Goal: Information Seeking & Learning: Learn about a topic

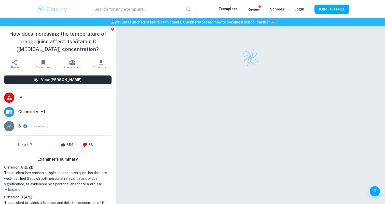
click at [44, 9] on img at bounding box center [52, 9] width 32 height 10
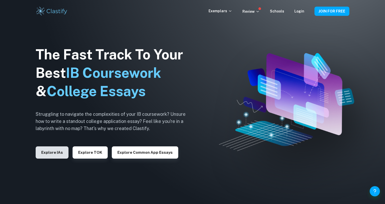
click at [51, 157] on button "Explore IAs" at bounding box center [52, 152] width 33 height 12
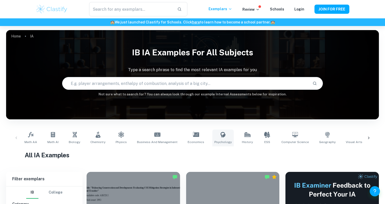
click at [220, 137] on icon at bounding box center [223, 134] width 6 height 6
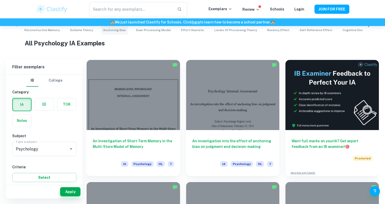
scroll to position [114, 0]
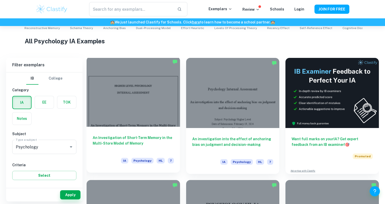
click at [134, 103] on div at bounding box center [133, 92] width 93 height 70
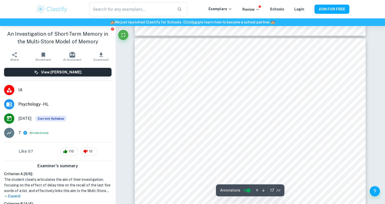
scroll to position [5103, 0]
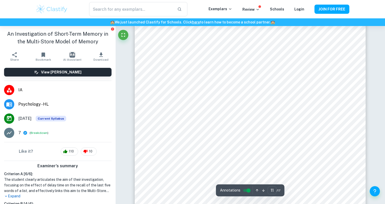
type input "10"
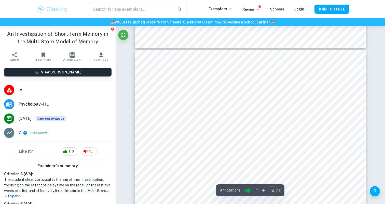
scroll to position [2805, 0]
